Goal: Contribute content: Add original content to the website for others to see

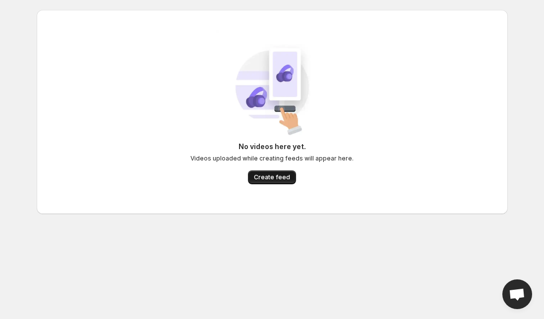
click at [271, 176] on span "Create feed" at bounding box center [272, 178] width 36 height 8
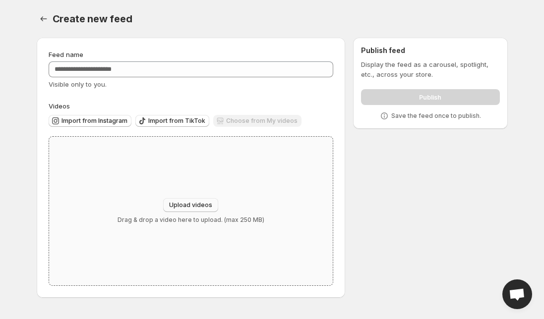
click at [190, 204] on span "Upload videos" at bounding box center [190, 205] width 43 height 8
type input "**********"
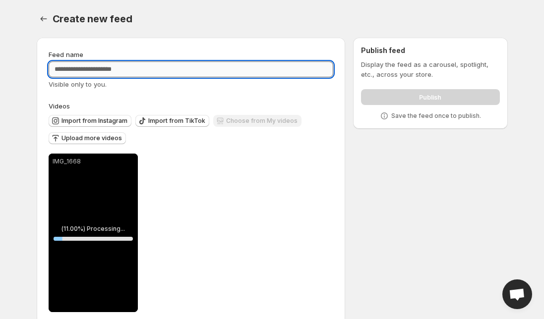
click at [82, 70] on input "Feed name" at bounding box center [191, 69] width 285 height 16
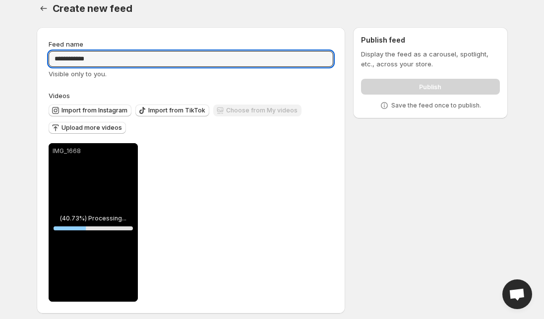
scroll to position [17, 0]
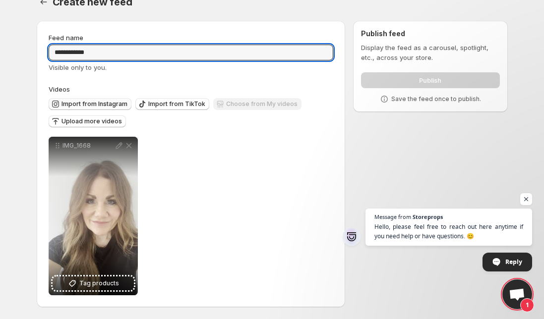
type input "**********"
click at [109, 106] on span "Import from Instagram" at bounding box center [94, 104] width 66 height 8
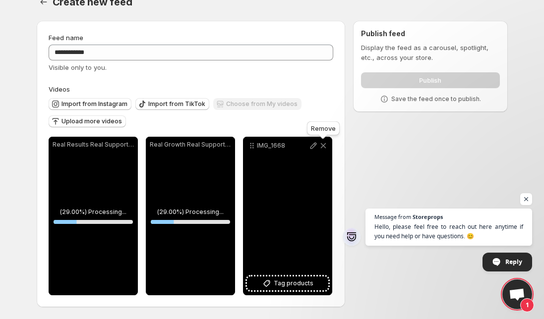
click at [325, 147] on icon at bounding box center [322, 145] width 5 height 5
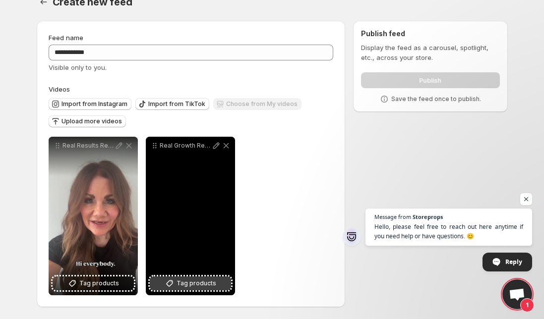
click at [213, 283] on span "Tag products" at bounding box center [196, 284] width 40 height 10
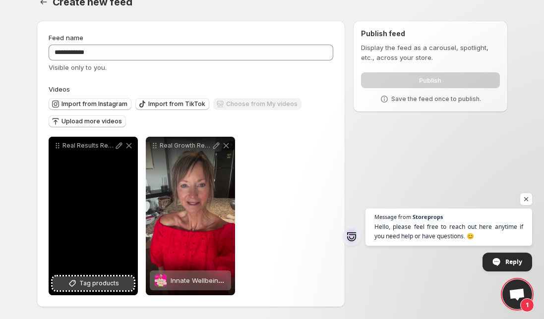
click at [96, 285] on span "Tag products" at bounding box center [99, 284] width 40 height 10
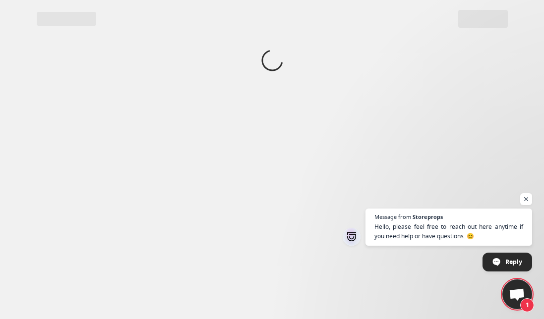
scroll to position [0, 0]
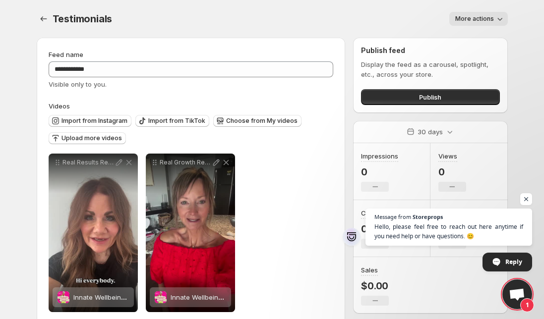
click at [497, 14] on icon "button" at bounding box center [500, 19] width 10 height 10
click at [395, 24] on div "More actions" at bounding box center [315, 19] width 383 height 14
click at [389, 103] on button "Publish" at bounding box center [430, 97] width 138 height 16
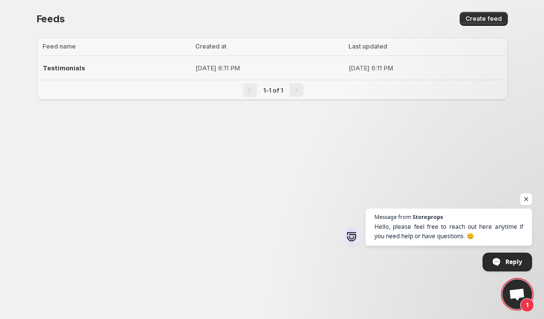
click at [73, 68] on span "Testimonials" at bounding box center [64, 68] width 43 height 8
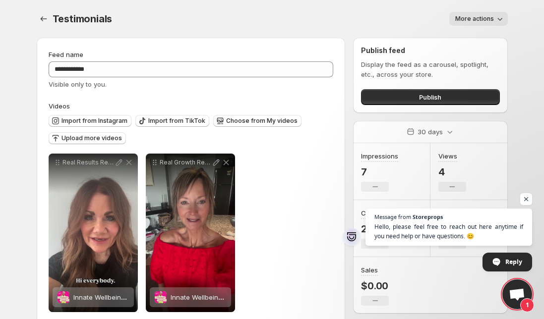
scroll to position [17, 0]
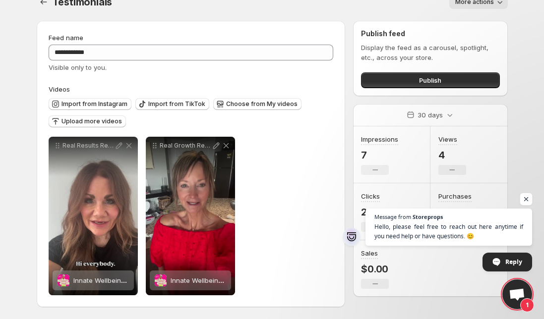
click at [528, 198] on span "Open chat" at bounding box center [526, 199] width 12 height 12
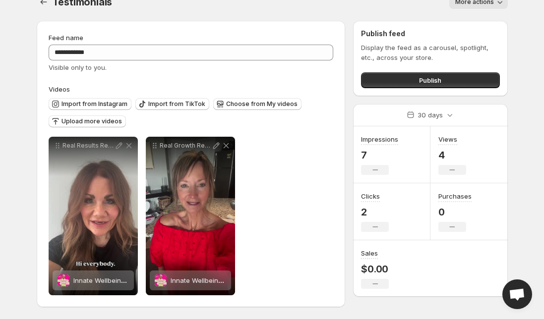
scroll to position [0, 0]
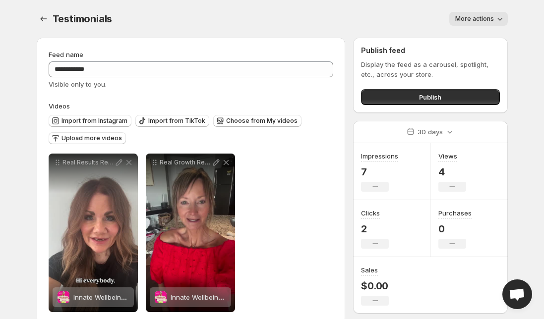
click at [492, 15] on span "More actions" at bounding box center [474, 19] width 39 height 8
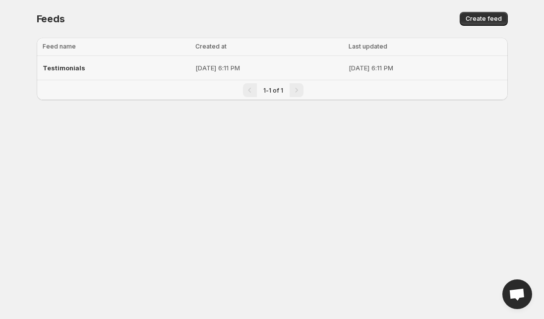
click at [72, 71] on span "Testimonials" at bounding box center [64, 68] width 43 height 8
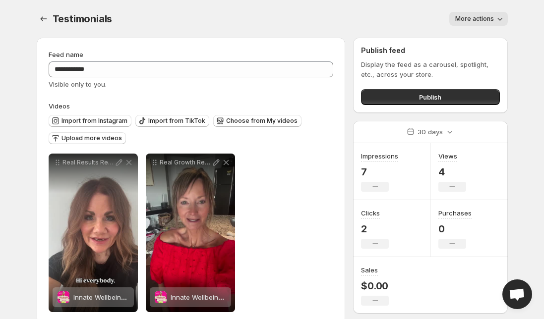
click at [499, 19] on icon "button" at bounding box center [500, 19] width 10 height 10
click at [396, 18] on div "More actions" at bounding box center [315, 19] width 383 height 14
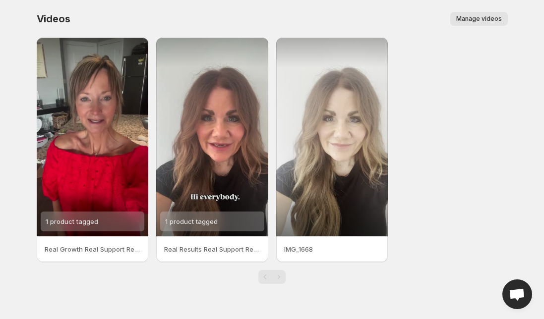
click at [477, 21] on span "Manage videos" at bounding box center [479, 19] width 46 height 8
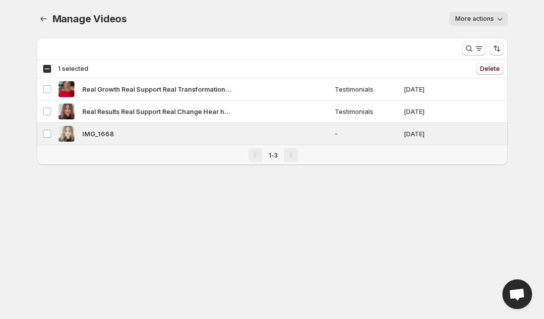
click at [487, 68] on span "Delete" at bounding box center [490, 69] width 20 height 8
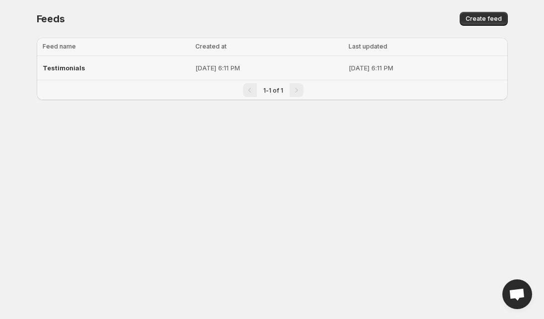
click at [96, 68] on div "Testimonials" at bounding box center [116, 68] width 147 height 18
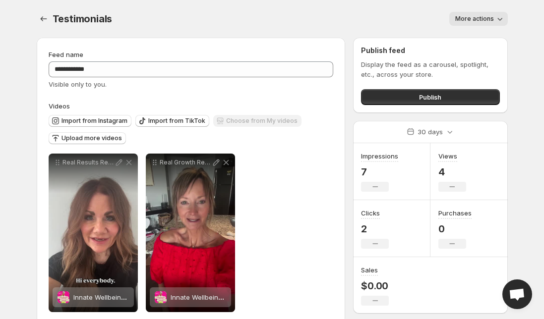
click at [497, 20] on icon "button" at bounding box center [500, 19] width 10 height 10
